Goal: Find specific page/section: Find specific page/section

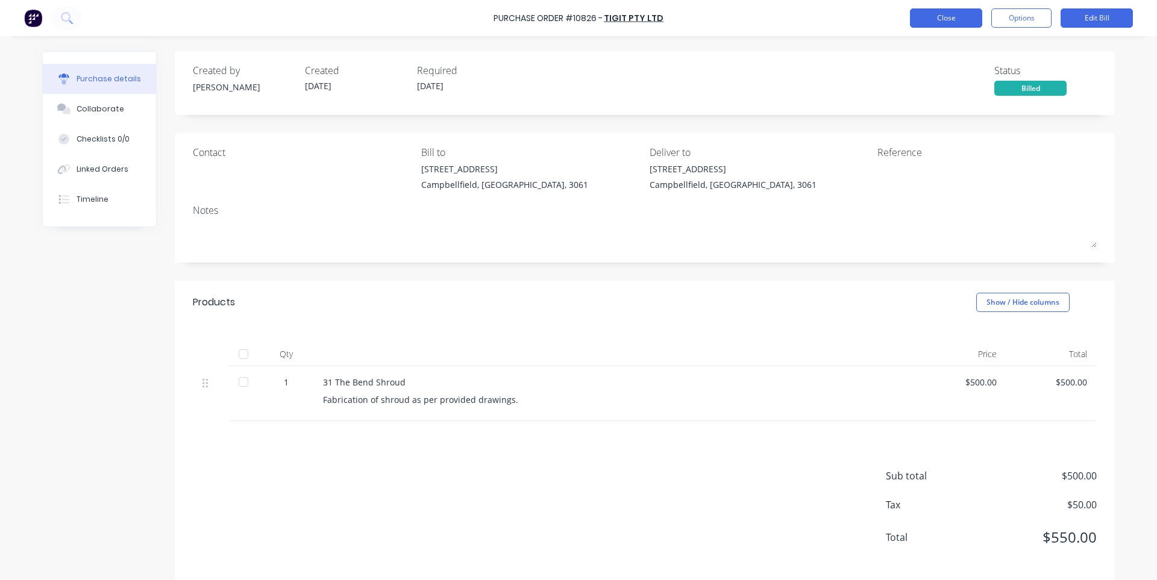
click at [922, 20] on button "Close" at bounding box center [946, 17] width 72 height 19
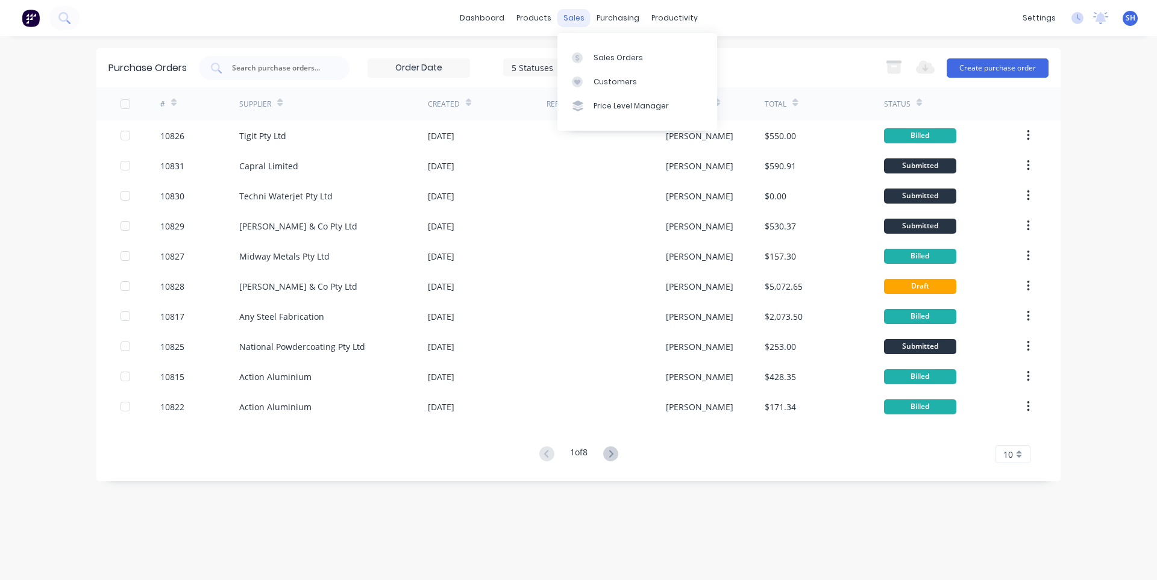
click at [569, 21] on div "sales" at bounding box center [573, 18] width 33 height 18
click at [604, 65] on link "Sales Orders" at bounding box center [637, 57] width 160 height 24
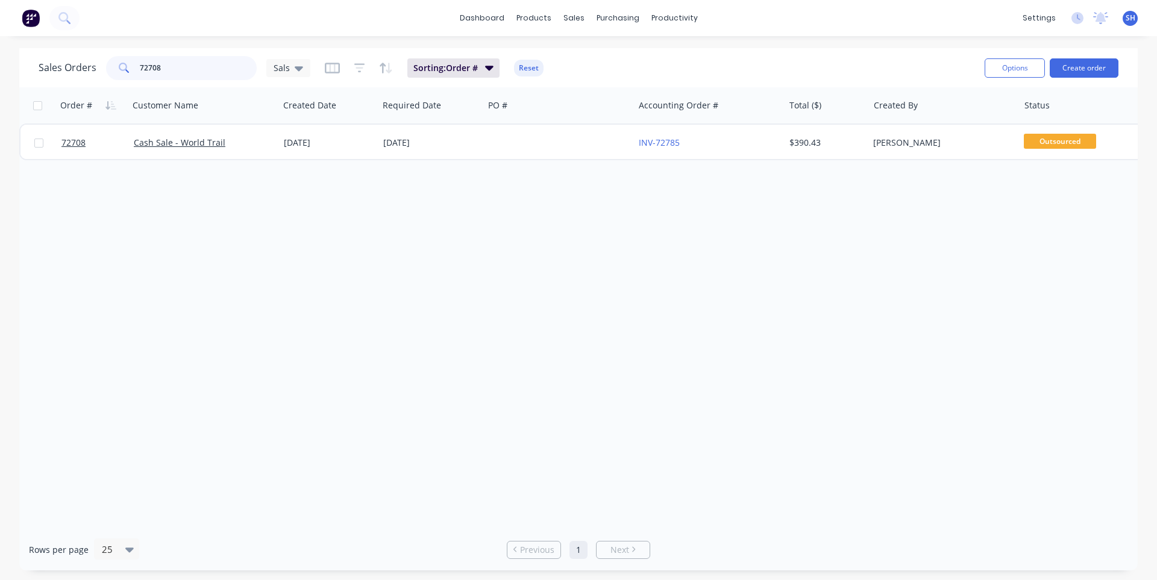
drag, startPoint x: 160, startPoint y: 77, endPoint x: 120, endPoint y: 82, distance: 40.1
click at [120, 82] on div "Sales Orders 72708 Sals Sorting: Order # Reset" at bounding box center [507, 68] width 936 height 30
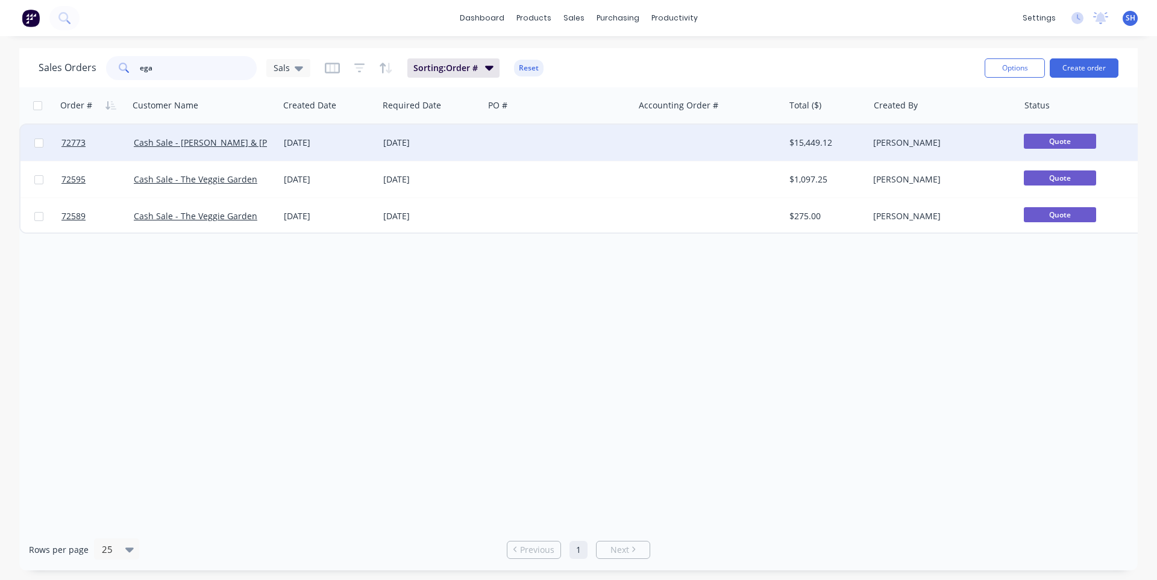
type input "ega"
click at [430, 150] on div "[DATE]" at bounding box center [430, 143] width 105 height 36
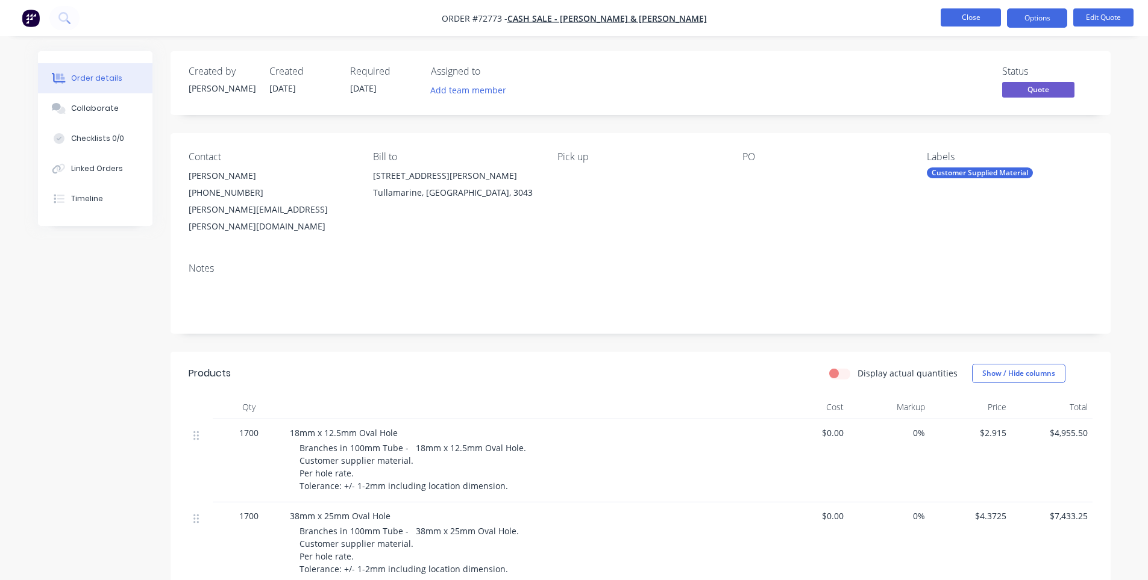
click at [958, 16] on button "Close" at bounding box center [971, 17] width 60 height 18
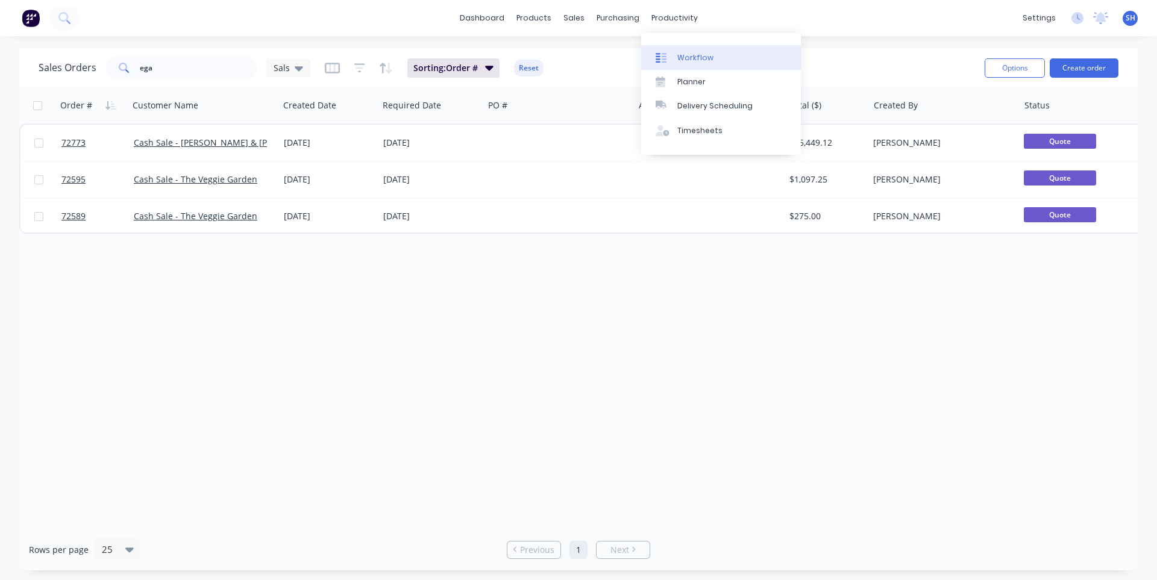
click at [701, 49] on link "Workflow" at bounding box center [721, 57] width 160 height 24
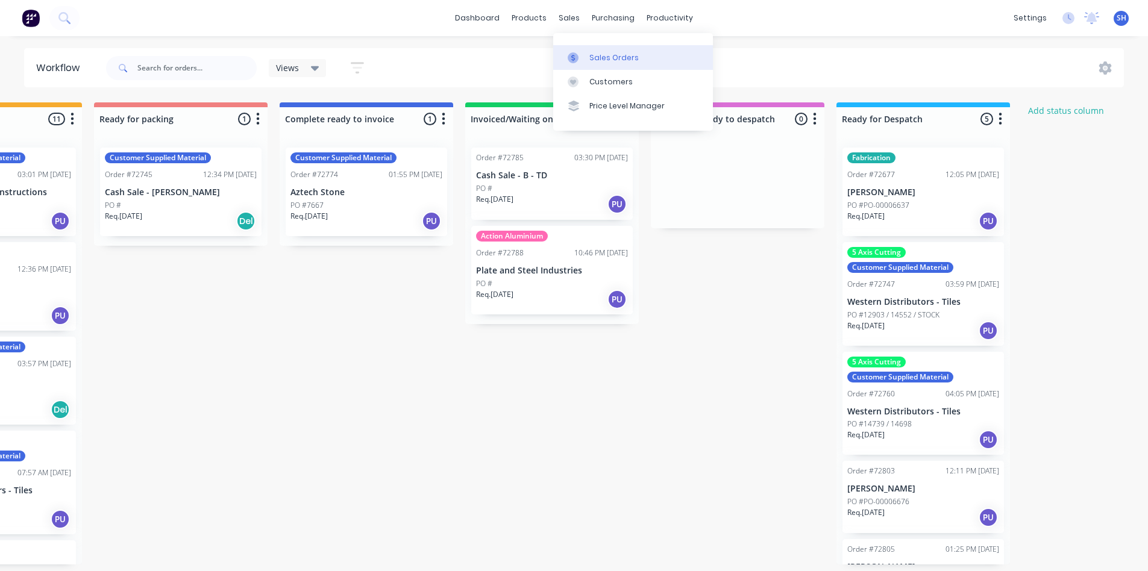
click at [588, 58] on link "Sales Orders" at bounding box center [633, 57] width 160 height 24
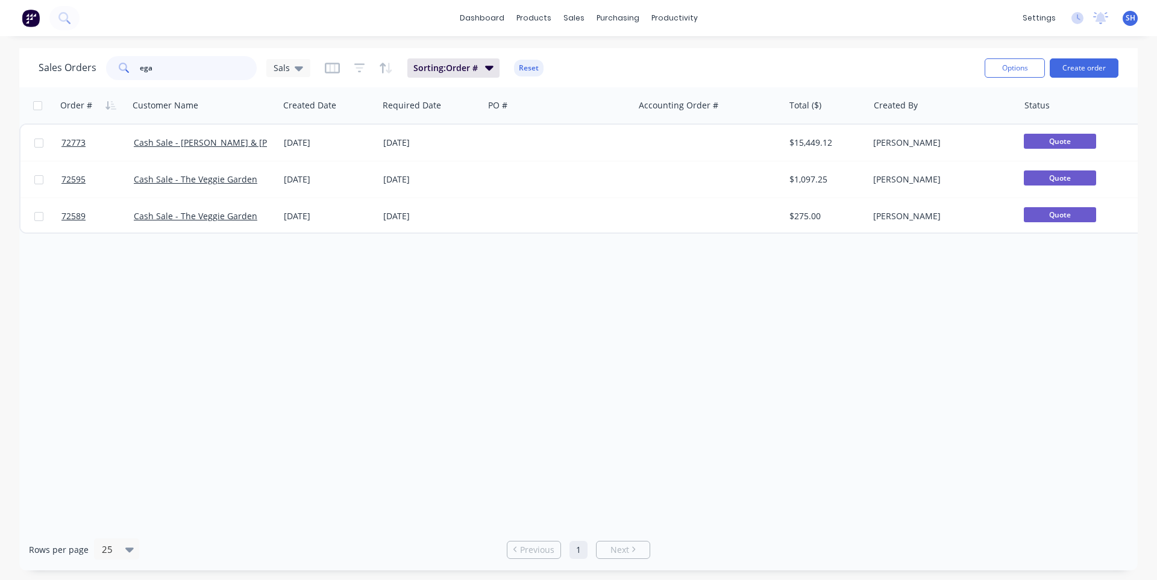
drag, startPoint x: 152, startPoint y: 69, endPoint x: 132, endPoint y: 70, distance: 19.9
click at [132, 70] on div "ega" at bounding box center [181, 68] width 151 height 24
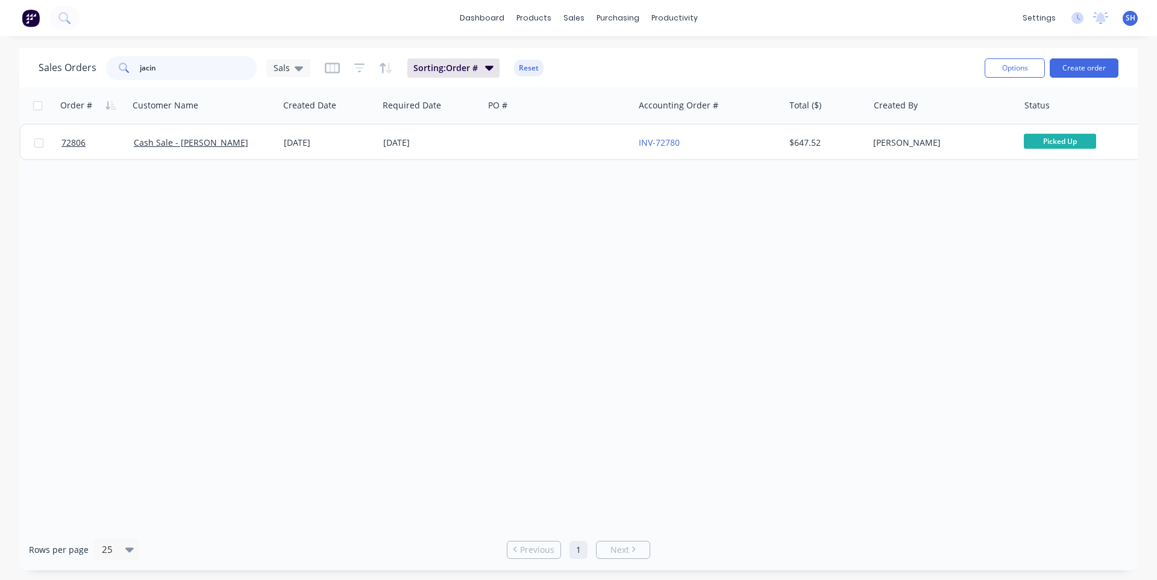
type input "jacin"
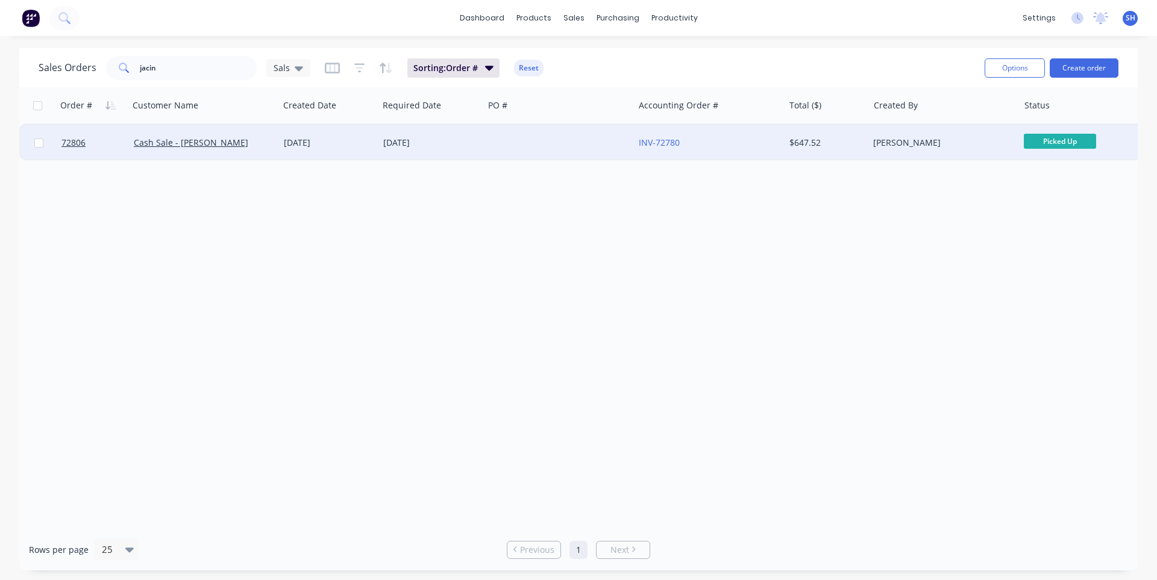
click at [414, 149] on div "[DATE]" at bounding box center [430, 143] width 105 height 36
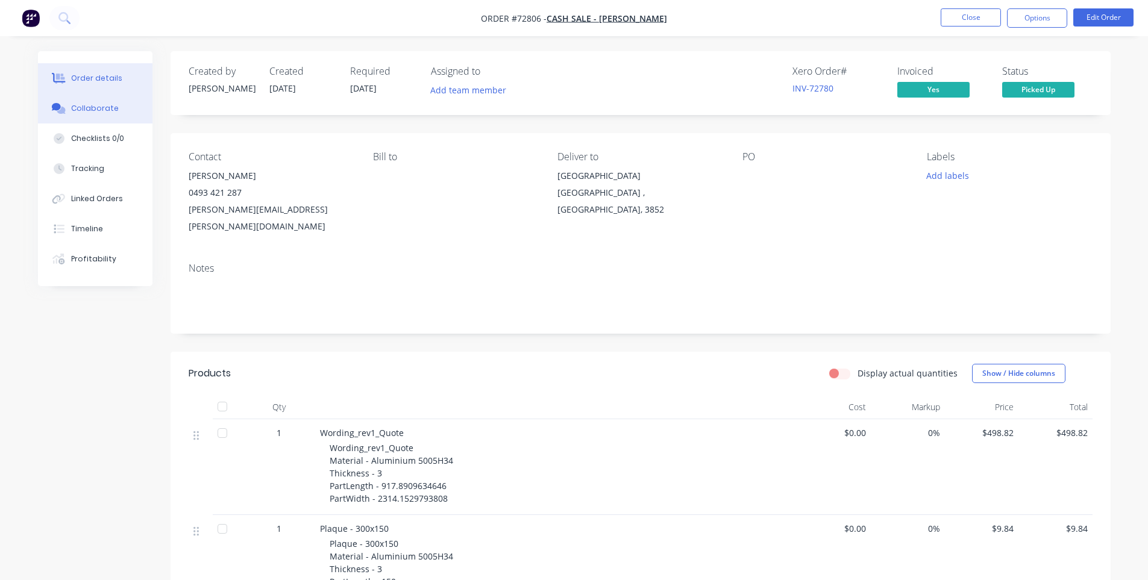
click at [81, 114] on button "Collaborate" at bounding box center [95, 108] width 114 height 30
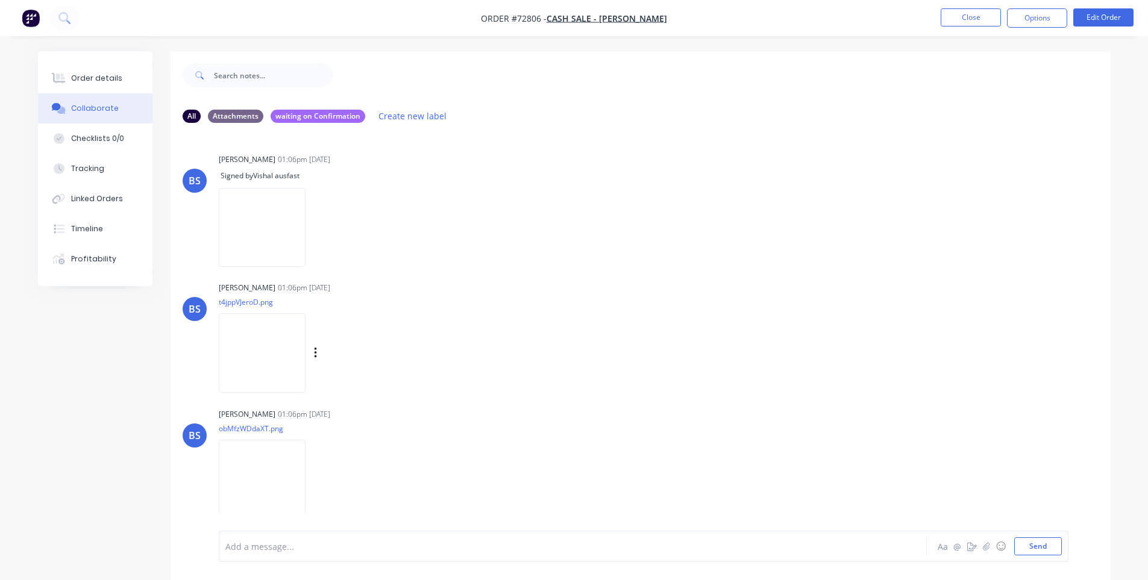
click at [275, 360] on img at bounding box center [262, 352] width 87 height 79
click at [272, 471] on img at bounding box center [262, 479] width 87 height 79
click at [242, 480] on img at bounding box center [262, 479] width 87 height 79
click at [235, 354] on img at bounding box center [262, 352] width 87 height 79
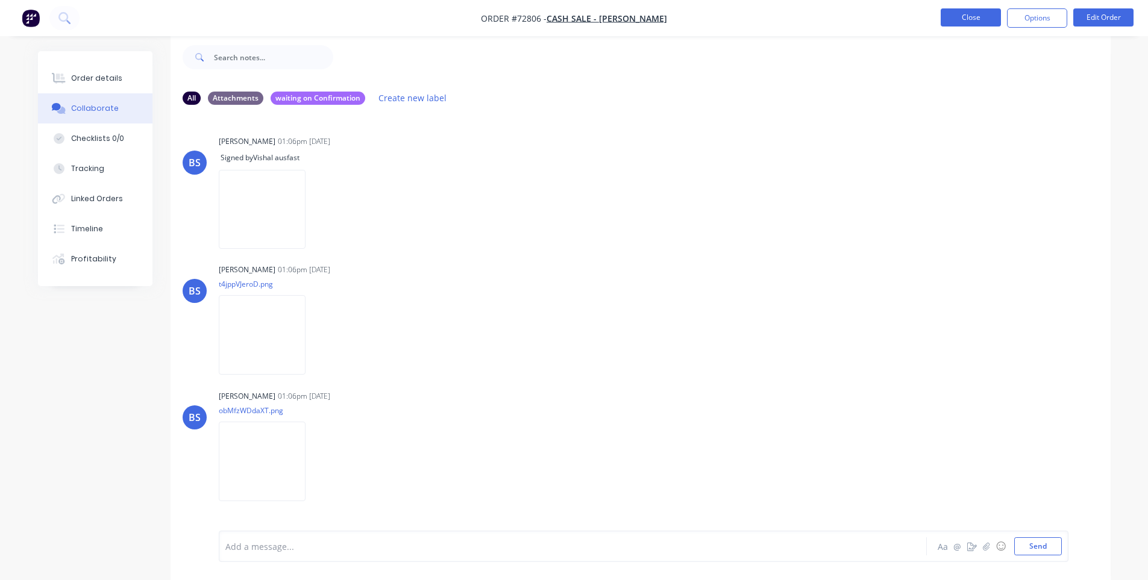
click at [980, 14] on button "Close" at bounding box center [971, 17] width 60 height 18
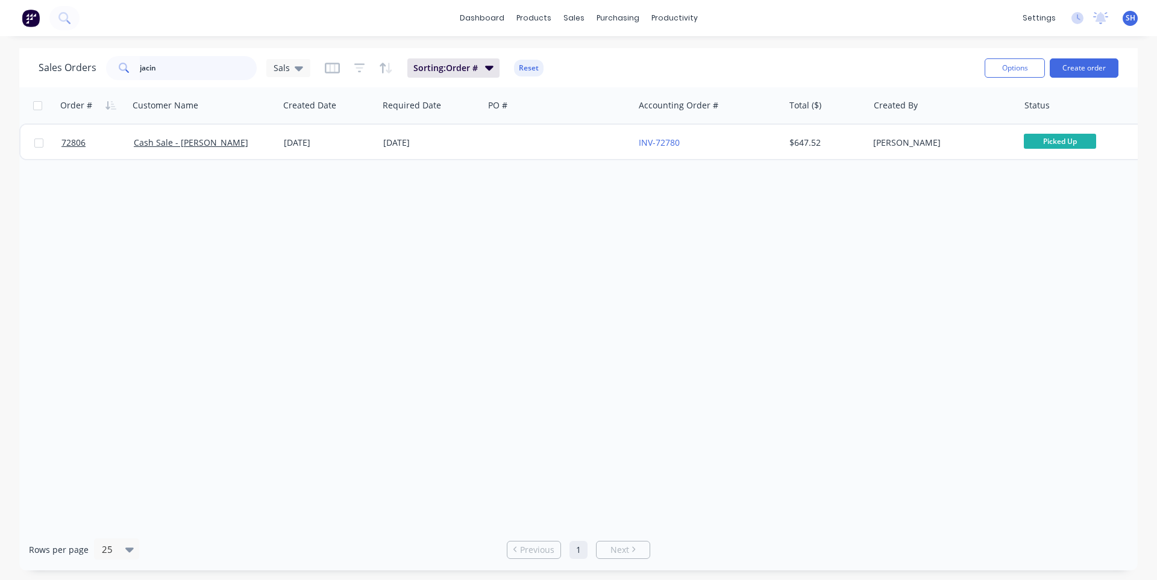
drag, startPoint x: 161, startPoint y: 71, endPoint x: 140, endPoint y: 71, distance: 20.5
click at [140, 71] on input "jacin" at bounding box center [199, 68] width 118 height 24
type input "j"
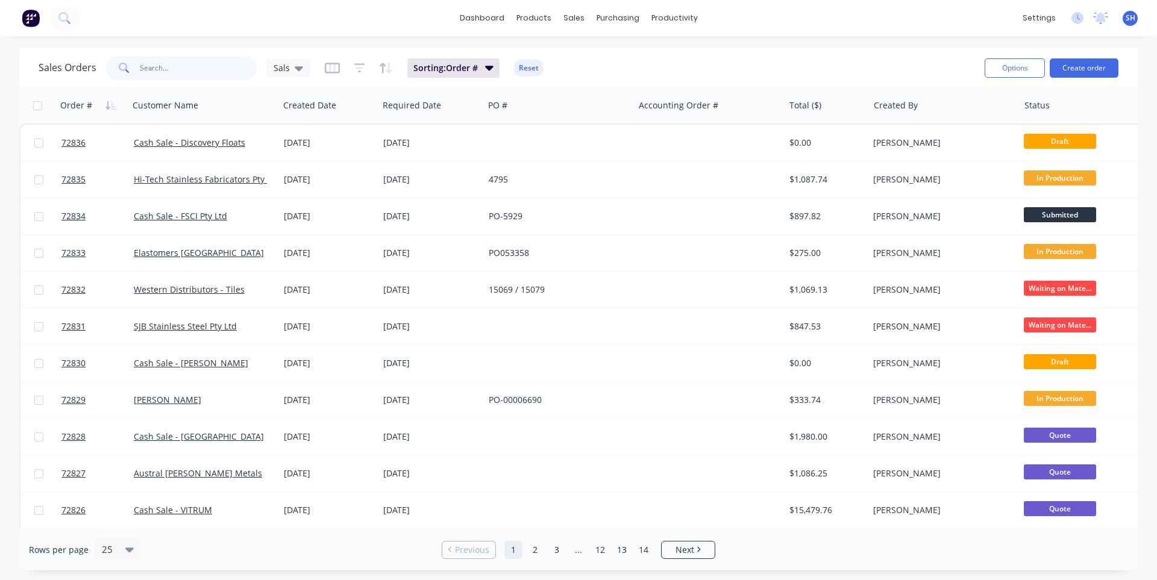
click at [160, 67] on input "text" at bounding box center [199, 68] width 118 height 24
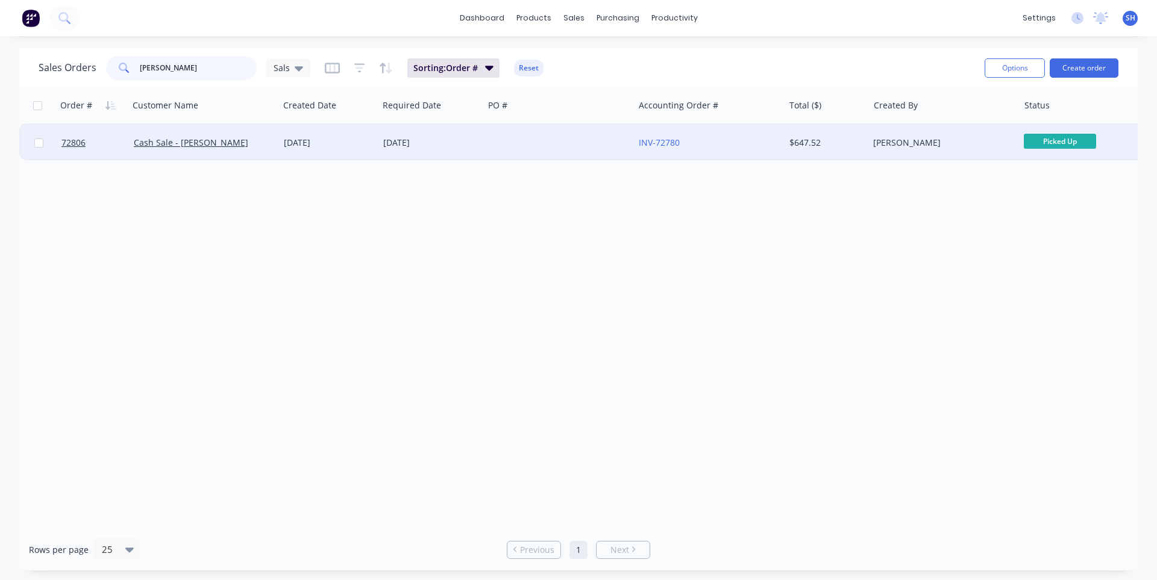
type input "[PERSON_NAME]"
click at [430, 150] on div "[DATE]" at bounding box center [430, 143] width 105 height 36
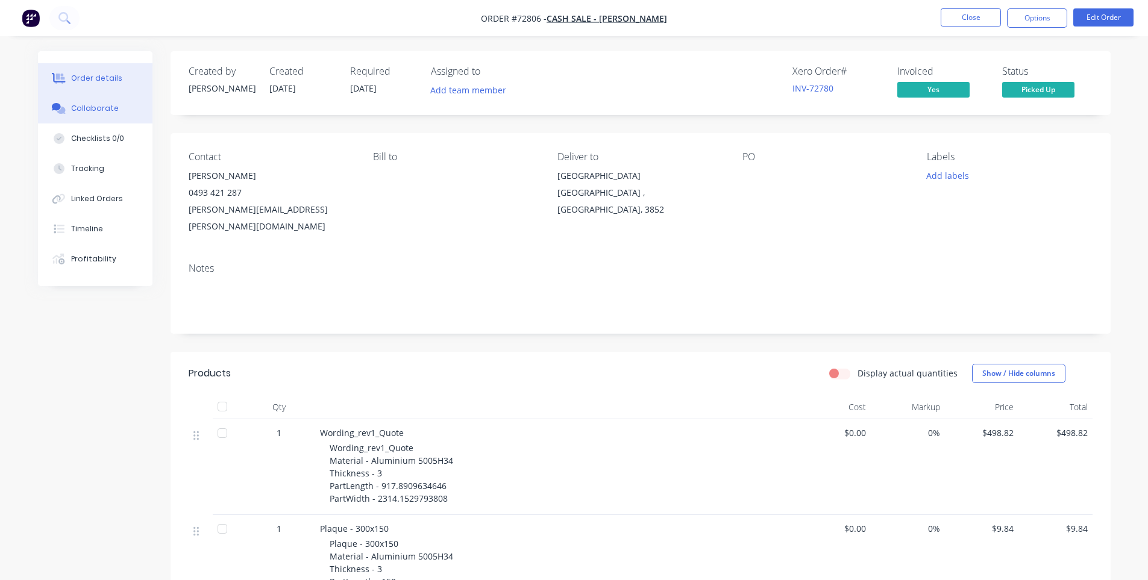
click at [88, 110] on div "Collaborate" at bounding box center [95, 108] width 48 height 11
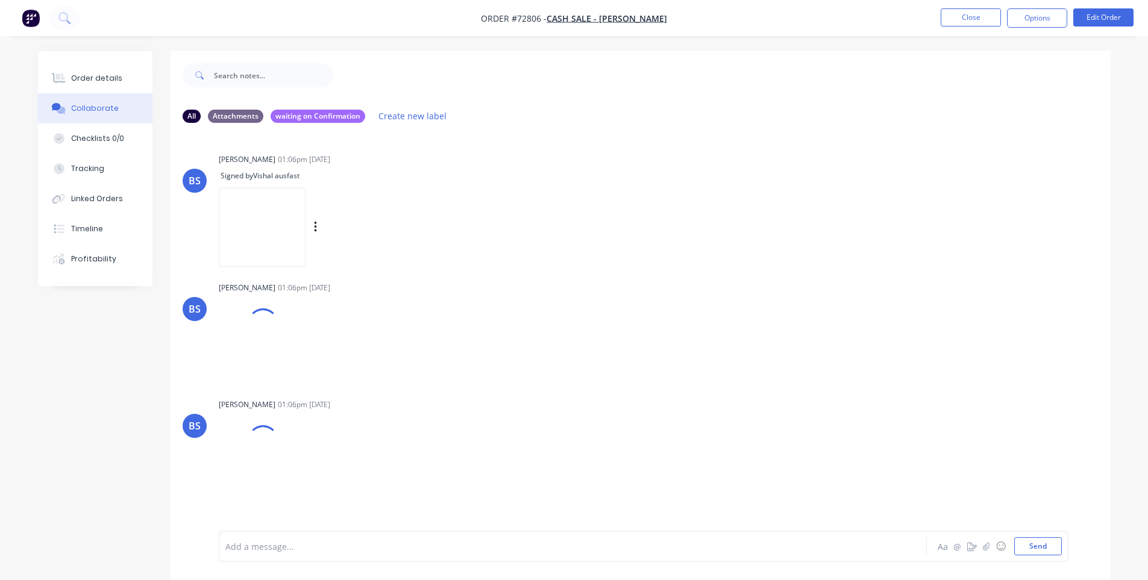
click at [306, 216] on img at bounding box center [262, 227] width 87 height 79
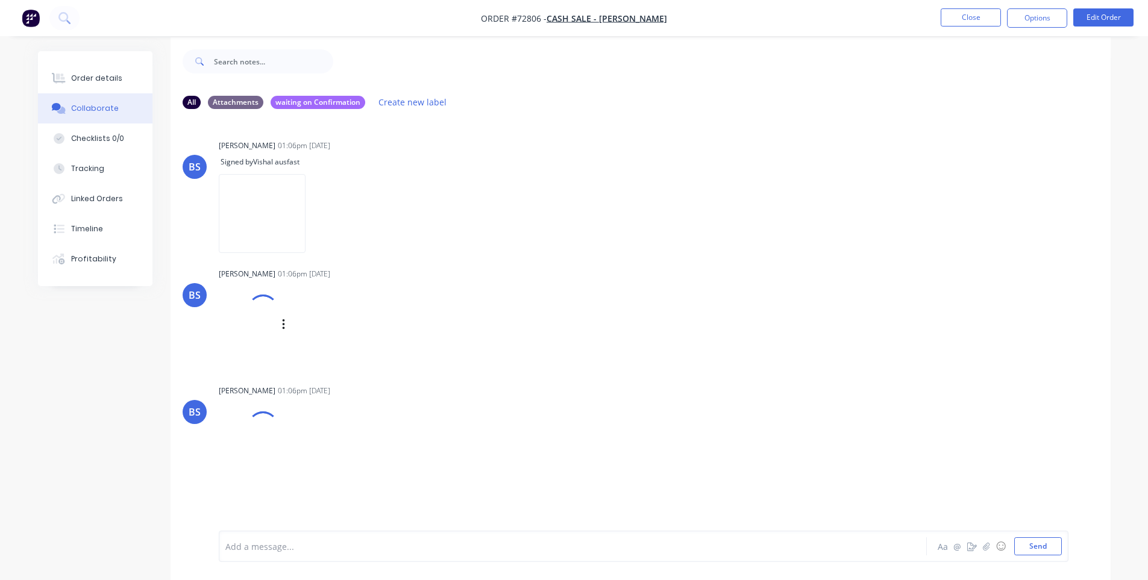
scroll to position [18, 0]
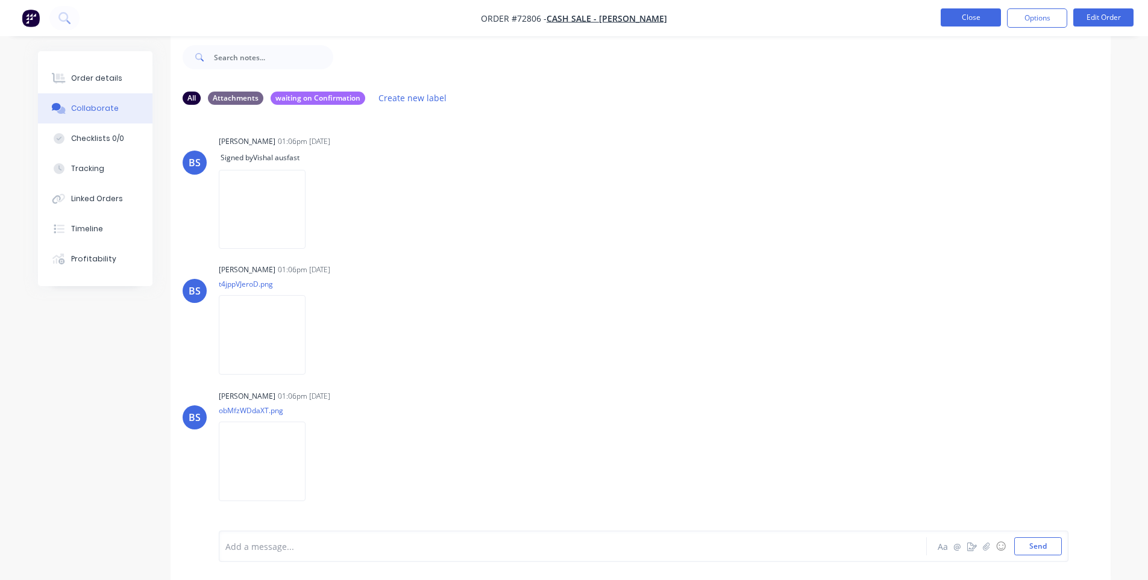
click at [967, 20] on button "Close" at bounding box center [971, 17] width 60 height 18
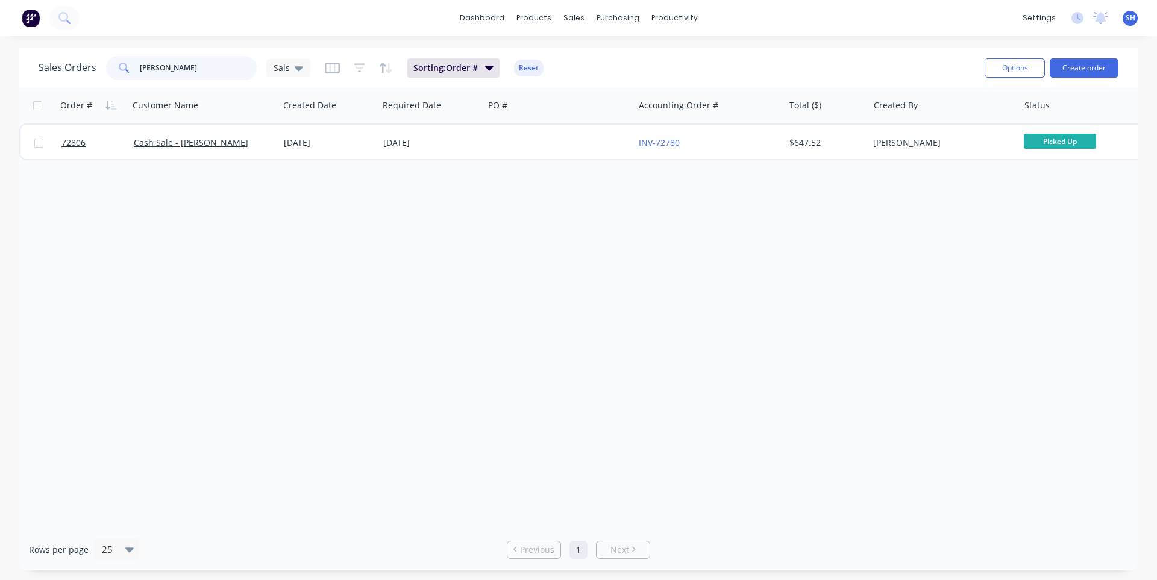
click at [137, 63] on div "[PERSON_NAME]" at bounding box center [181, 68] width 151 height 24
click at [136, 63] on span at bounding box center [123, 68] width 34 height 24
click at [169, 70] on input "[PERSON_NAME]" at bounding box center [199, 68] width 118 height 24
drag, startPoint x: 166, startPoint y: 68, endPoint x: 134, endPoint y: 66, distance: 32.6
click at [134, 66] on div "[PERSON_NAME]" at bounding box center [181, 68] width 151 height 24
